Goal: Task Accomplishment & Management: Manage account settings

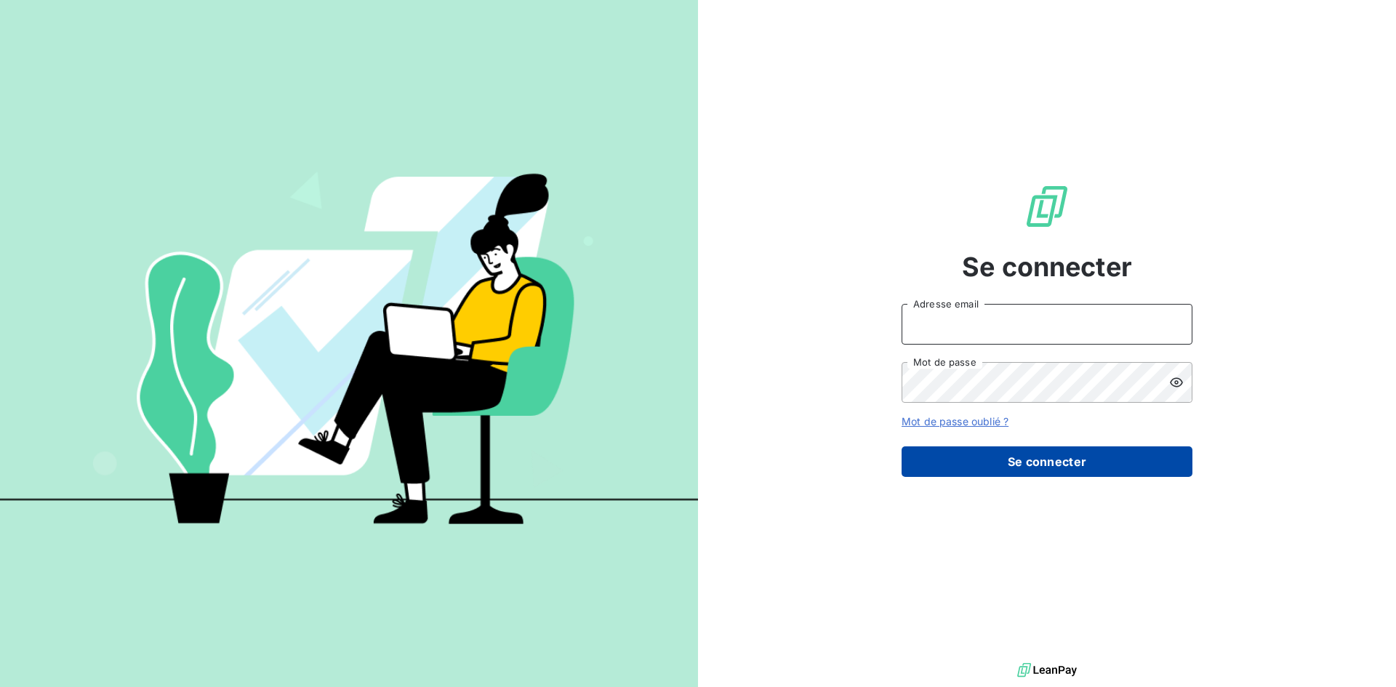
type input "[EMAIL_ADDRESS][PERSON_NAME][DOMAIN_NAME]"
click at [1056, 456] on button "Se connecter" at bounding box center [1046, 461] width 291 height 31
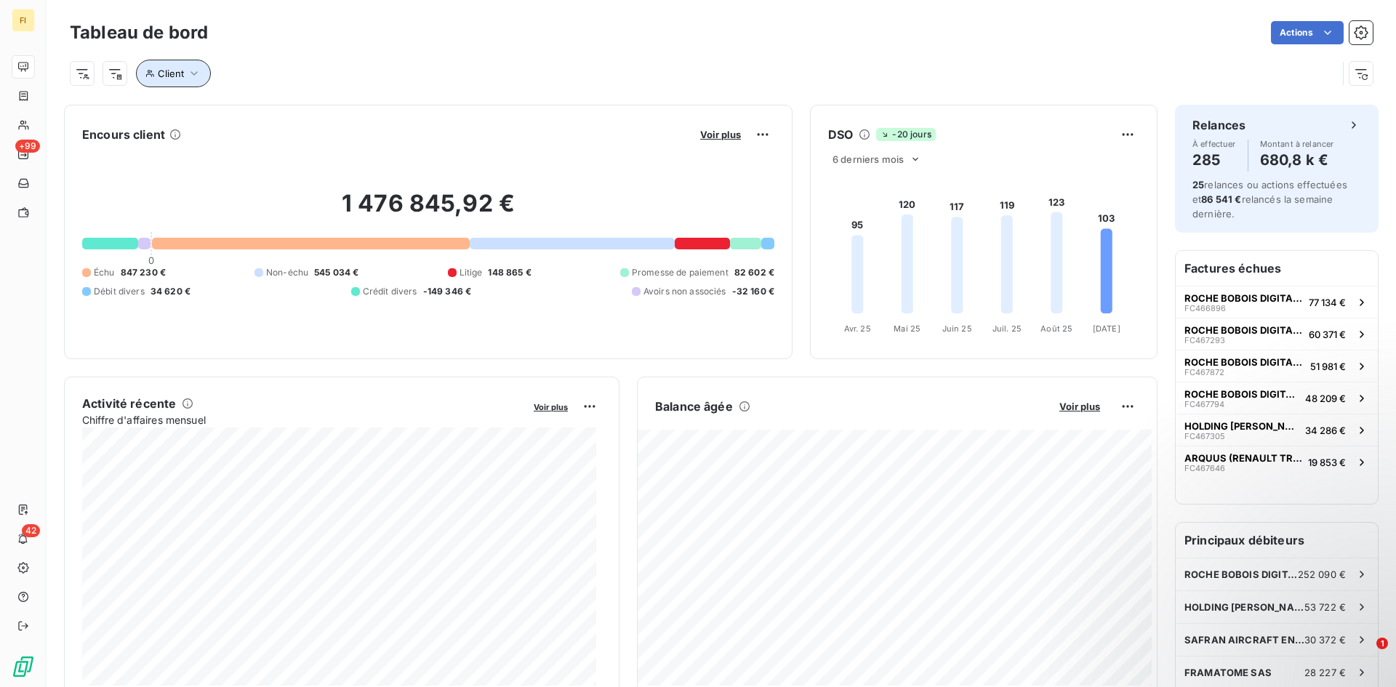
click at [187, 77] on icon "button" at bounding box center [194, 73] width 15 height 15
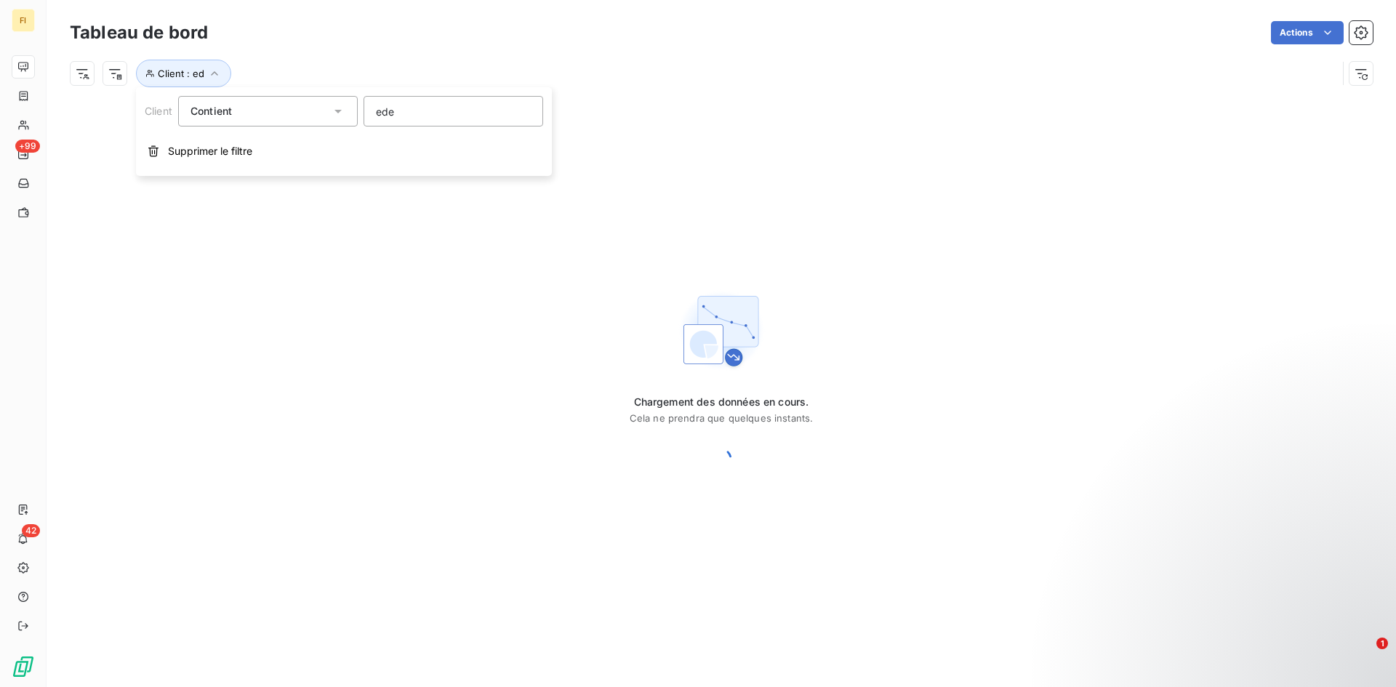
type input "eden"
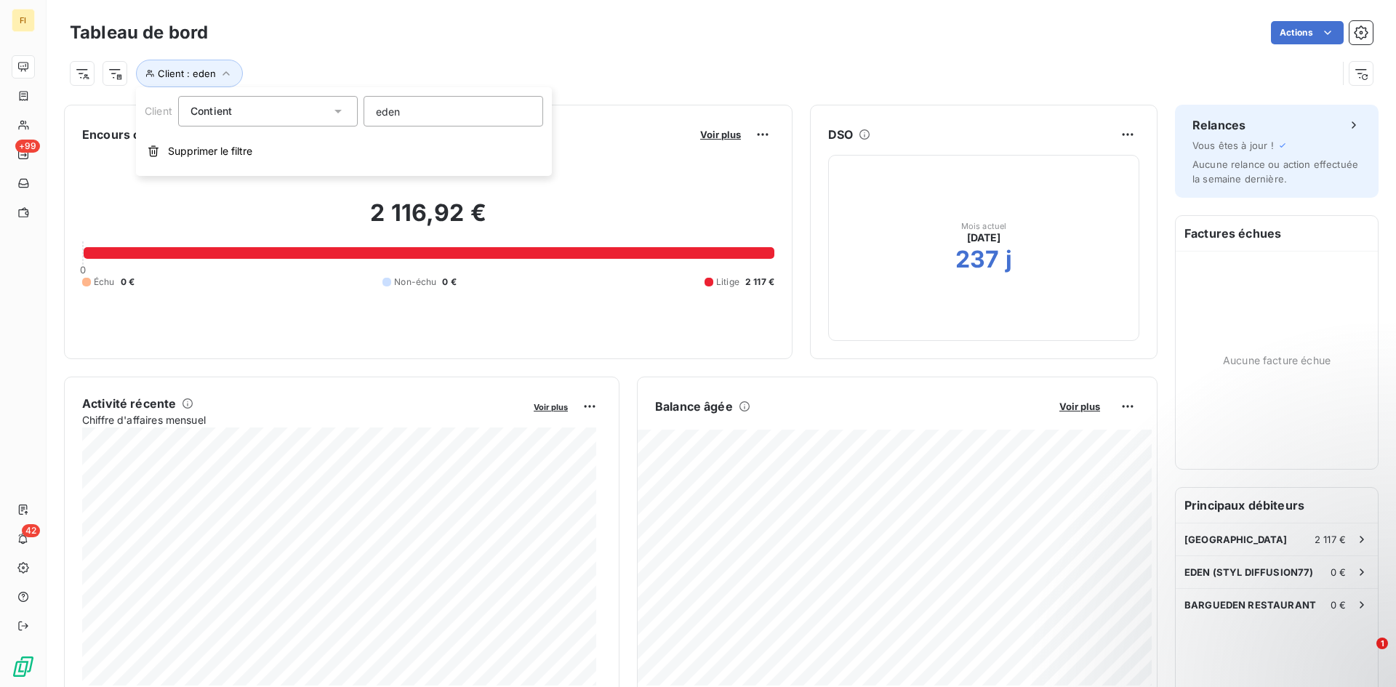
click at [616, 73] on div "Client : eden" at bounding box center [703, 74] width 1267 height 28
click at [935, 37] on div "Actions" at bounding box center [798, 32] width 1147 height 23
